Goal: Information Seeking & Learning: Learn about a topic

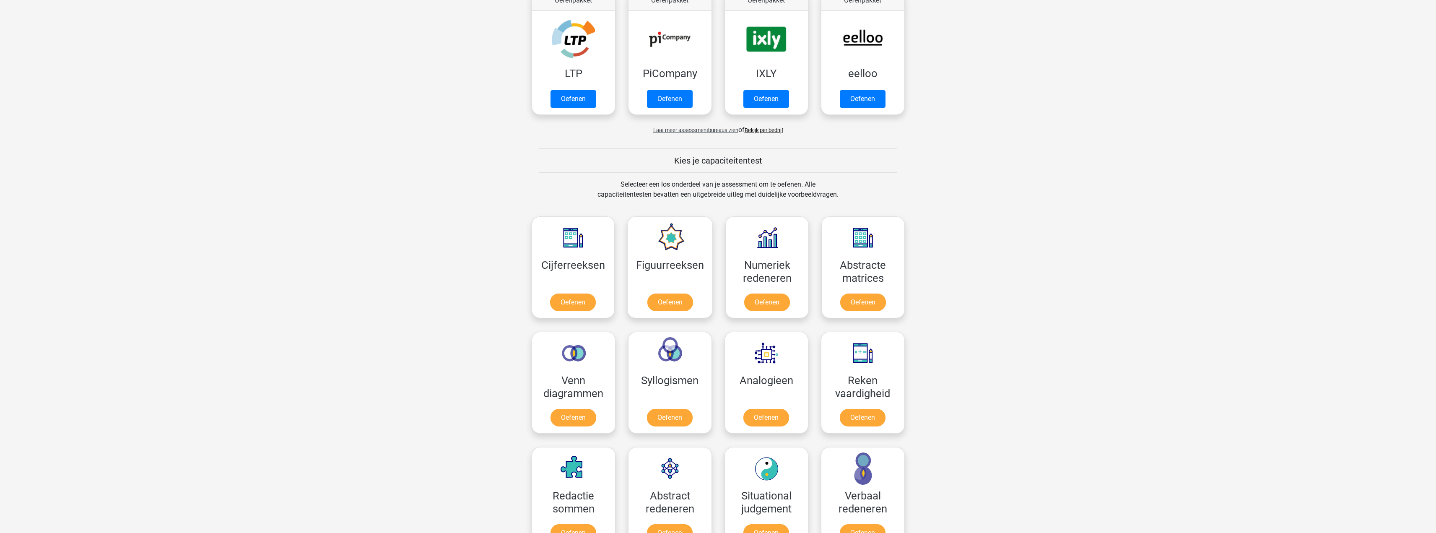
scroll to position [252, 0]
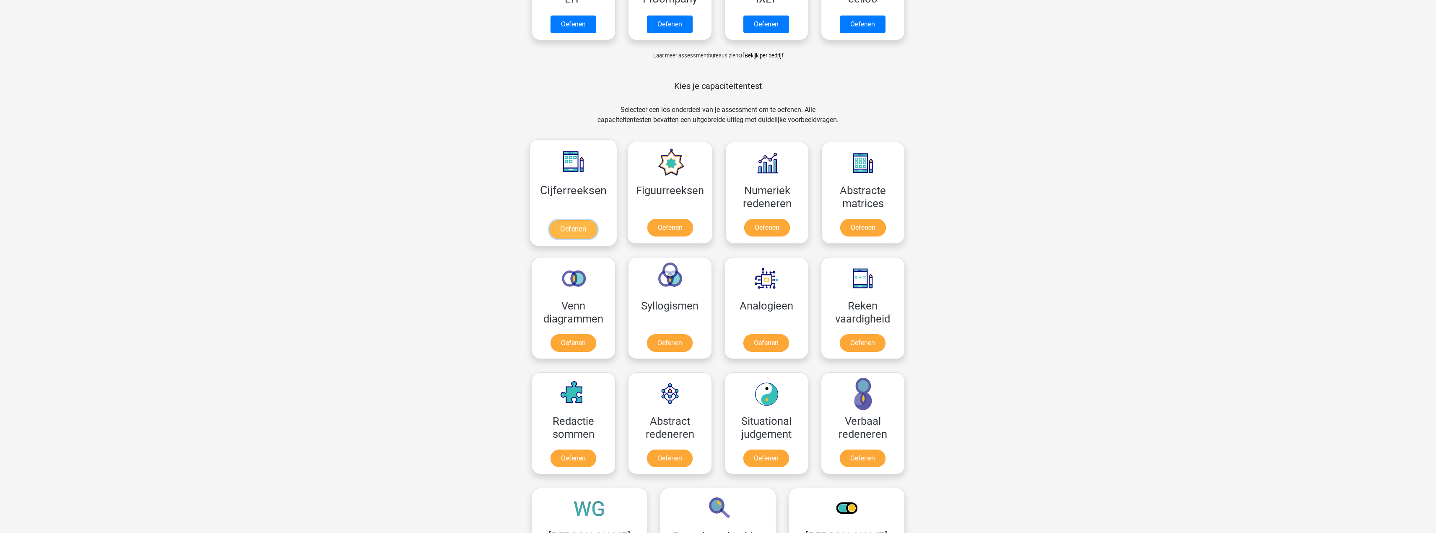
click at [572, 227] on link "Oefenen" at bounding box center [573, 229] width 48 height 18
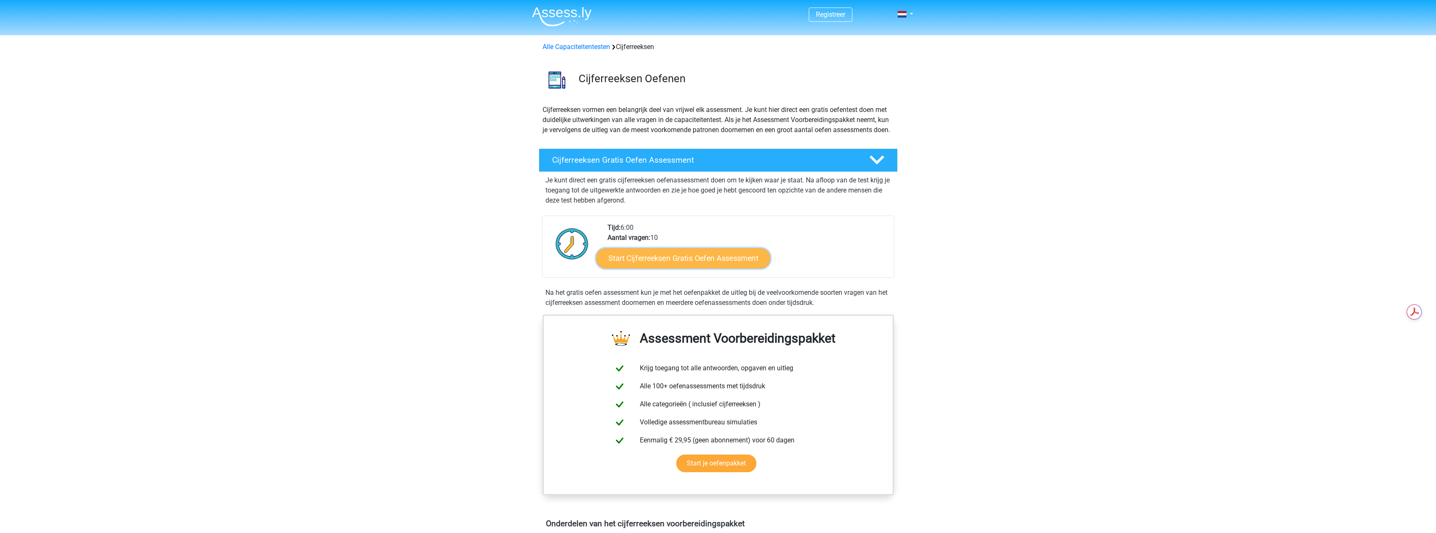
click at [689, 268] on link "Start Cijferreeksen Gratis Oefen Assessment" at bounding box center [683, 258] width 174 height 20
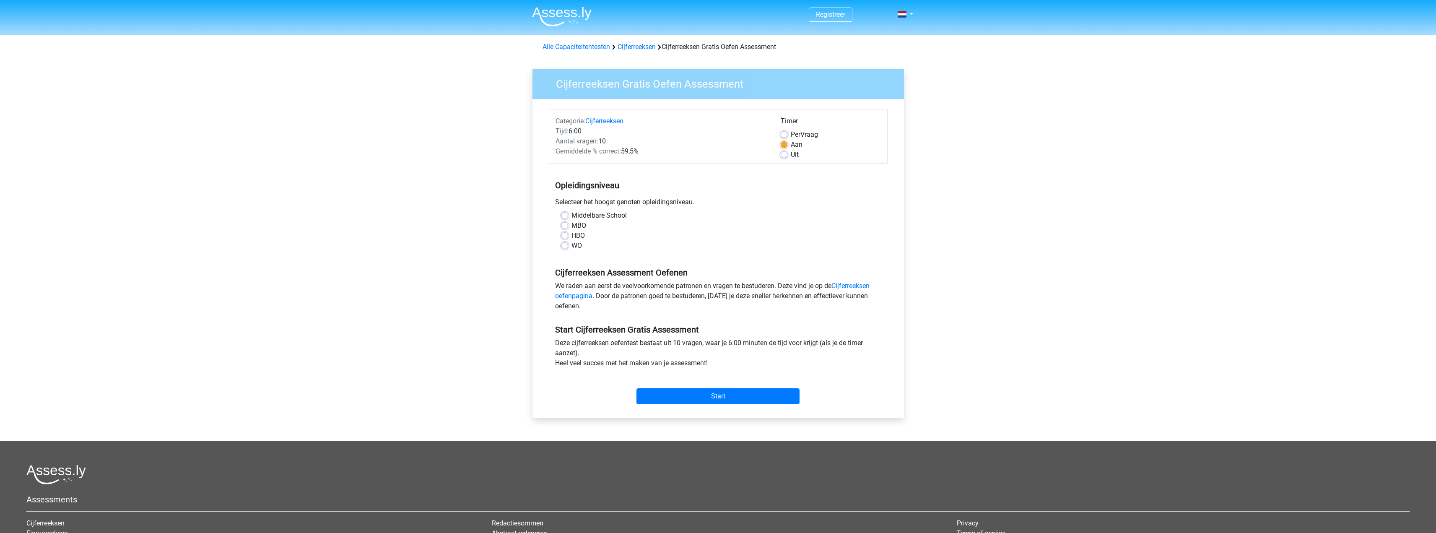
click at [572, 235] on label "HBO" at bounding box center [578, 236] width 13 height 10
click at [565, 235] on input "HBO" at bounding box center [565, 235] width 7 height 8
radio input "true"
click at [699, 394] on input "Start" at bounding box center [718, 396] width 163 height 16
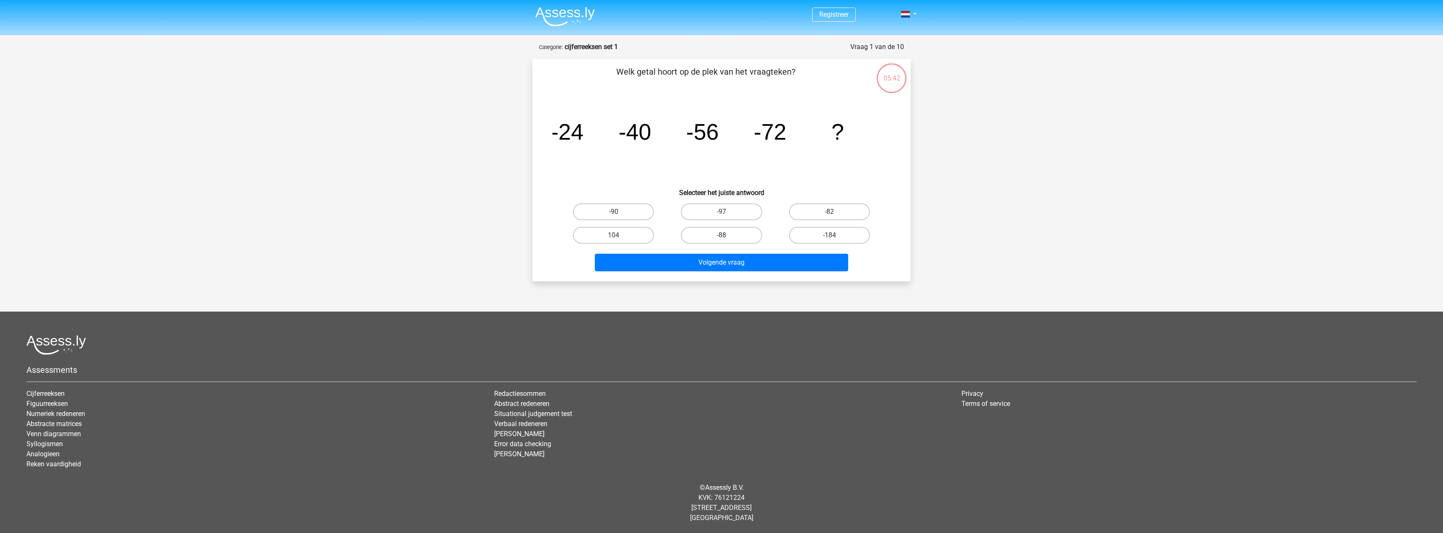
click at [722, 236] on input "-88" at bounding box center [723, 237] width 5 height 5
radio input "true"
click at [720, 261] on button "Volgende vraag" at bounding box center [722, 263] width 254 height 18
click at [616, 232] on label "-30" at bounding box center [613, 235] width 81 height 17
click at [616, 235] on input "-30" at bounding box center [616, 237] width 5 height 5
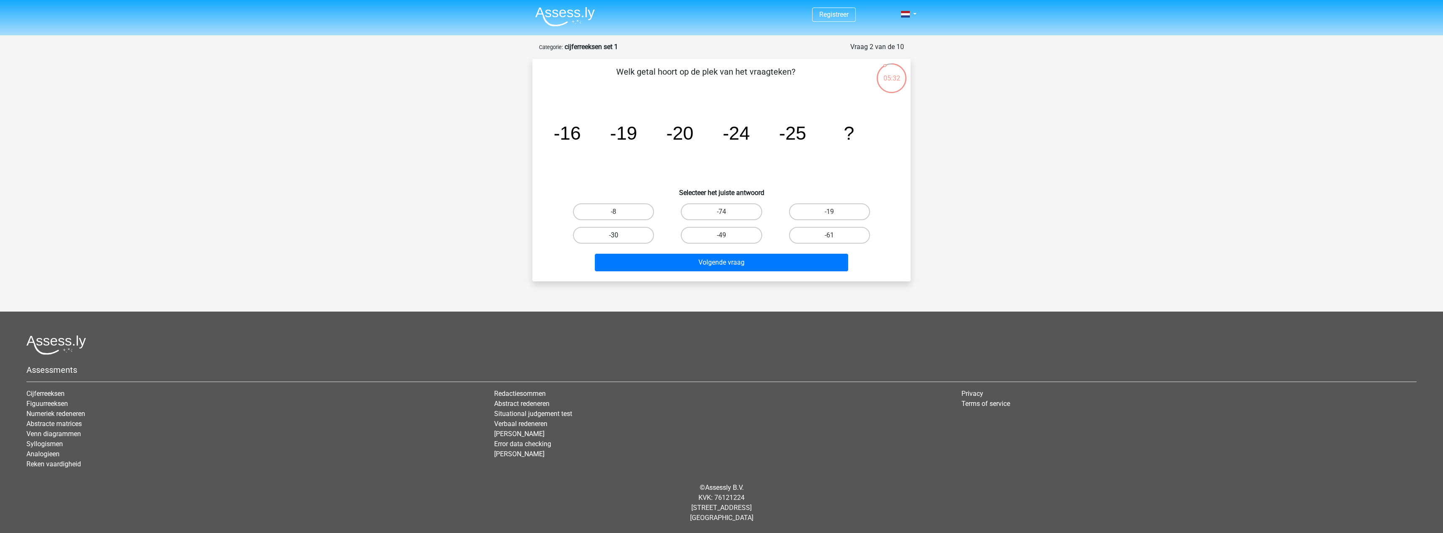
radio input "true"
click at [707, 267] on button "Volgende vraag" at bounding box center [722, 263] width 254 height 18
